Goal: Communication & Community: Answer question/provide support

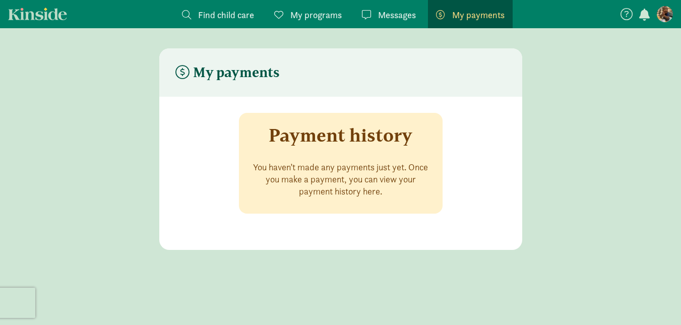
click at [410, 13] on span "Messages" at bounding box center [397, 15] width 38 height 14
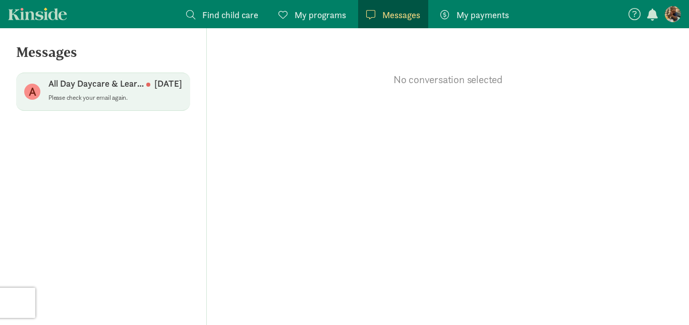
click at [172, 99] on p "Please check your email again." at bounding box center [115, 98] width 134 height 8
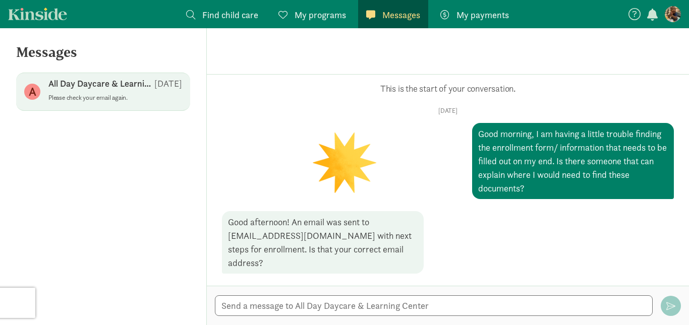
scroll to position [68, 0]
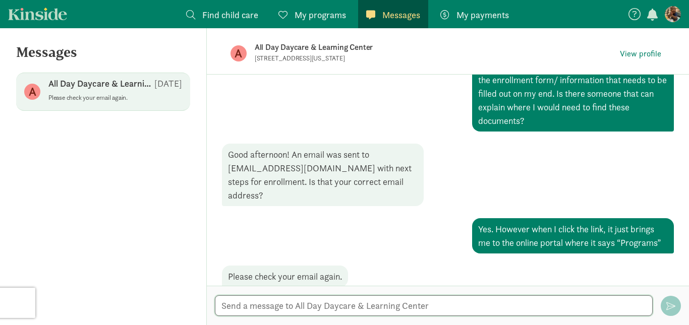
click at [368, 306] on textarea at bounding box center [434, 305] width 438 height 21
type textarea "Will do, thank you."
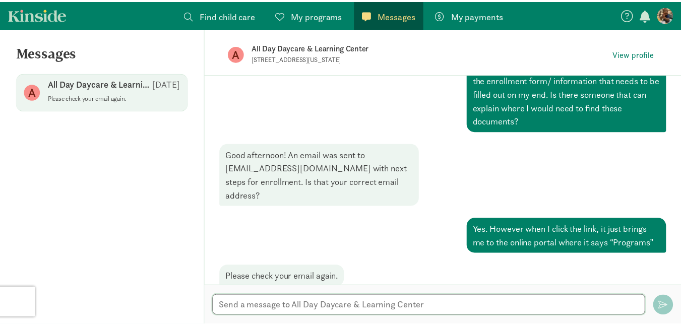
scroll to position [101, 0]
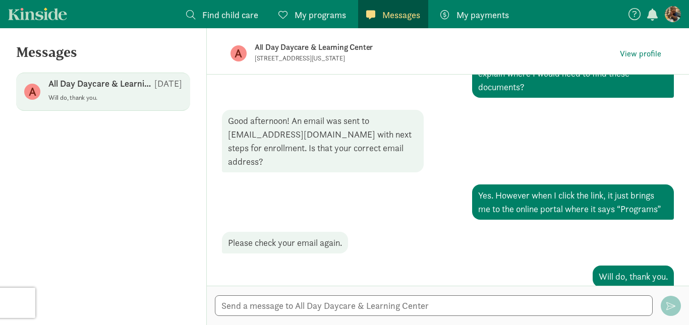
click at [252, 15] on span "Find child care" at bounding box center [230, 15] width 56 height 14
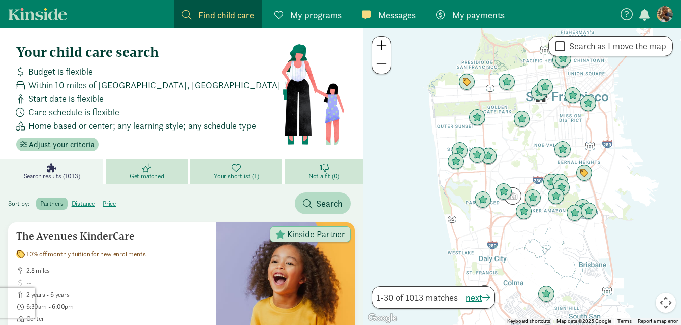
click at [303, 15] on span "My programs" at bounding box center [315, 15] width 51 height 14
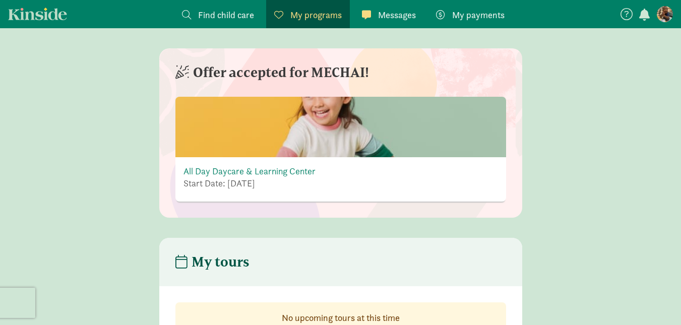
click at [393, 11] on span "Messages" at bounding box center [397, 15] width 38 height 14
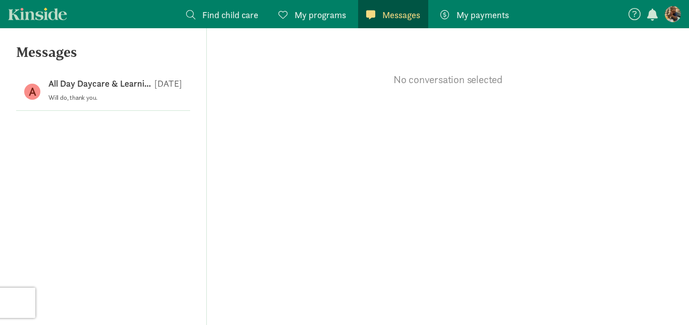
click at [669, 9] on figure at bounding box center [672, 14] width 16 height 16
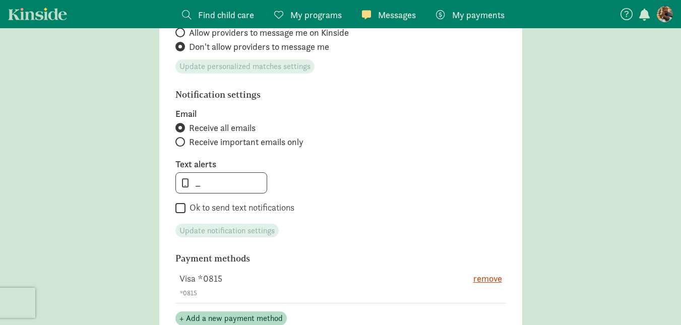
scroll to position [454, 0]
